Goal: Use online tool/utility

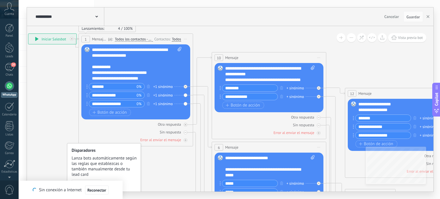
click at [353, 41] on button at bounding box center [351, 37] width 9 height 9
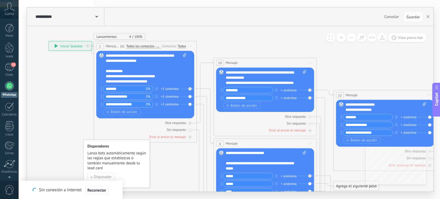
click at [353, 41] on button at bounding box center [351, 37] width 9 height 9
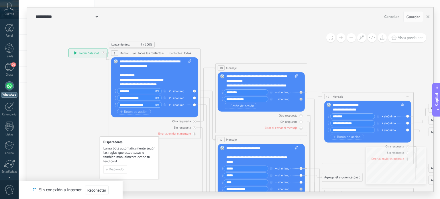
click at [353, 41] on button at bounding box center [351, 37] width 9 height 9
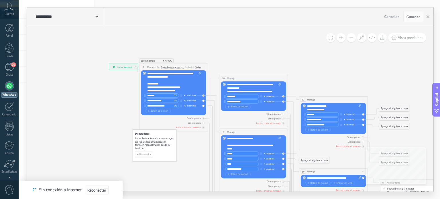
click at [353, 41] on button at bounding box center [351, 37] width 9 height 9
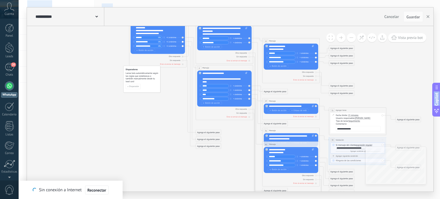
drag, startPoint x: 401, startPoint y: 55, endPoint x: 375, endPoint y: -5, distance: 65.0
click at [375, 0] on html ".abccls-1,.abccls-2{fill-rule:evenodd}.abccls-2{fill:#fff} .abfcls-1{fill:none}…" at bounding box center [220, 99] width 440 height 199
click at [342, 39] on button at bounding box center [341, 37] width 9 height 9
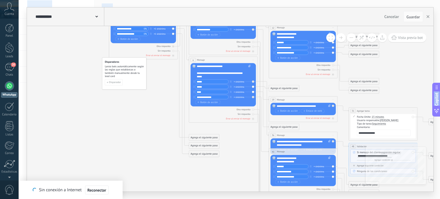
click at [342, 39] on button at bounding box center [341, 37] width 9 height 9
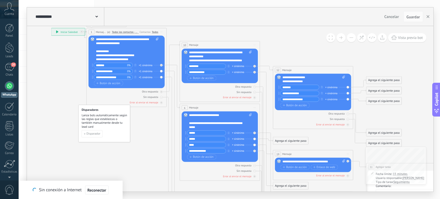
drag, startPoint x: 160, startPoint y: 98, endPoint x: 158, endPoint y: 155, distance: 57.1
click at [158, 155] on icon at bounding box center [266, 170] width 631 height 485
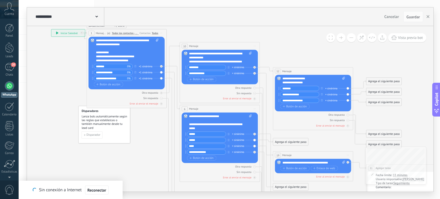
click at [151, 54] on div "**********" at bounding box center [127, 51] width 63 height 24
click at [153, 35] on div "Todos" at bounding box center [155, 34] width 6 height 4
